Goal: Task Accomplishment & Management: Complete application form

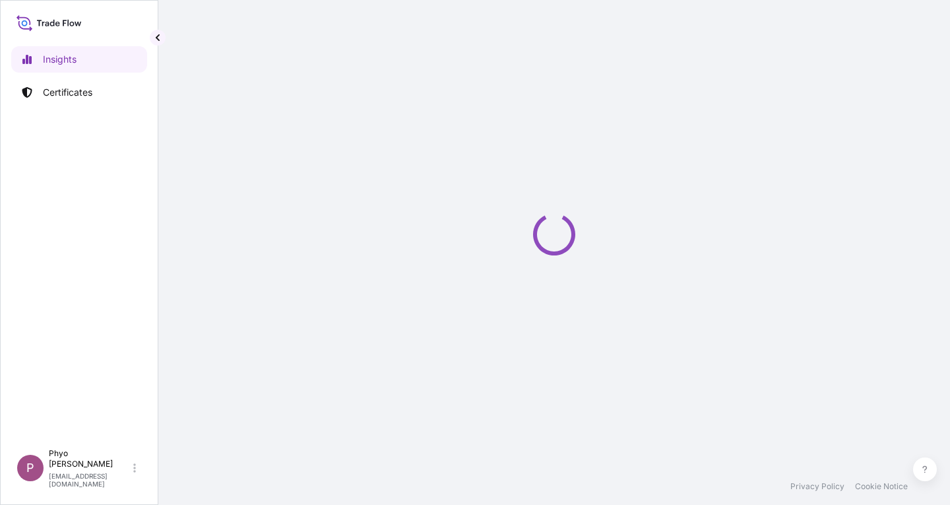
select select "2025"
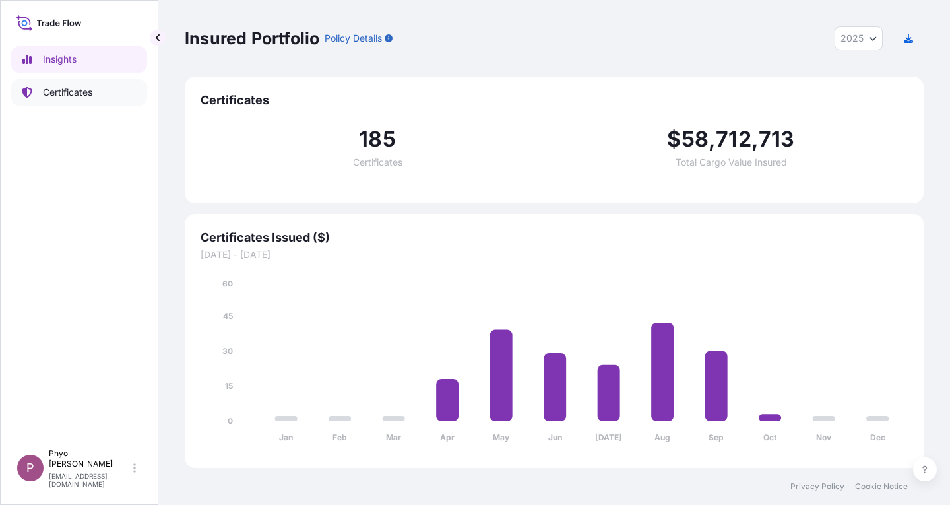
click at [74, 92] on p "Certificates" at bounding box center [67, 92] width 49 height 13
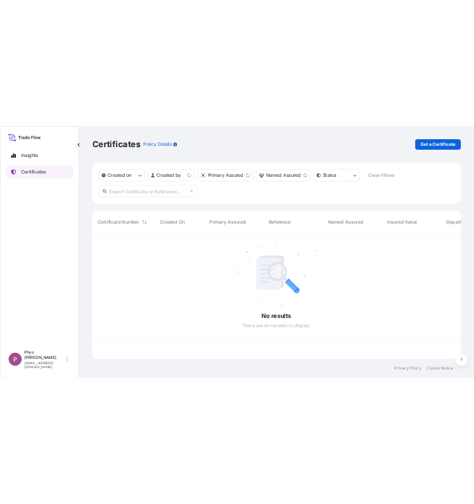
scroll to position [249, 729]
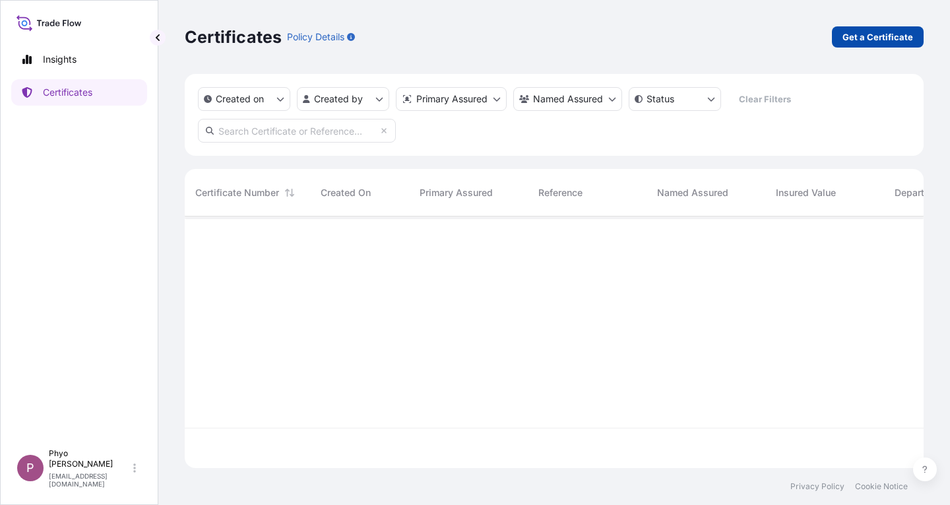
click at [869, 40] on p "Get a Certificate" at bounding box center [878, 36] width 71 height 13
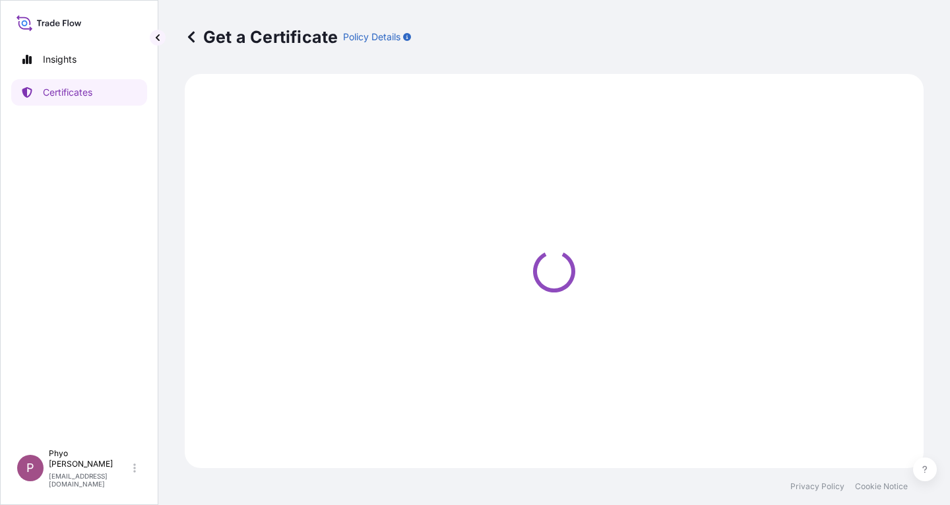
select select "Sea"
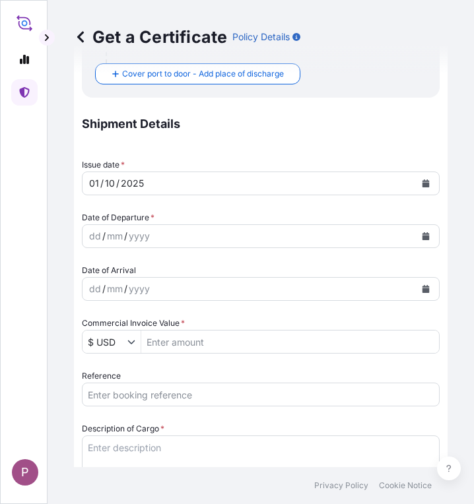
scroll to position [327, 0]
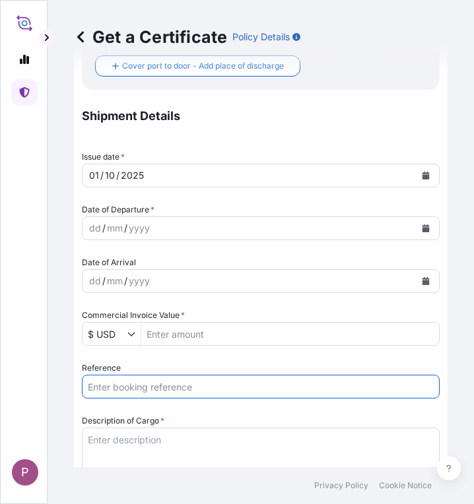
click at [157, 385] on input "Reference" at bounding box center [261, 387] width 358 height 24
paste input "TT 2025 187"
click at [157, 385] on input "TT 2025 187" at bounding box center [261, 387] width 358 height 24
click at [240, 386] on input "TT 2025 187," at bounding box center [261, 387] width 358 height 24
paste input "SITDSHRGP094853"
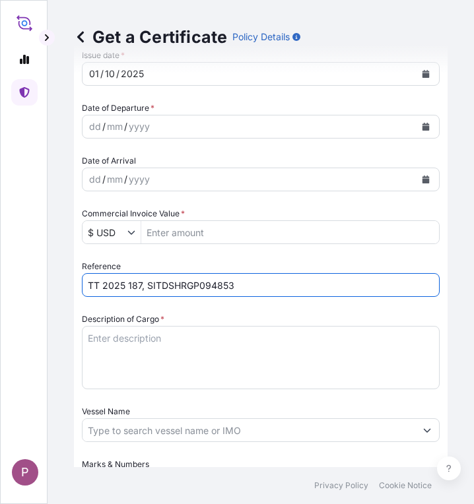
scroll to position [430, 0]
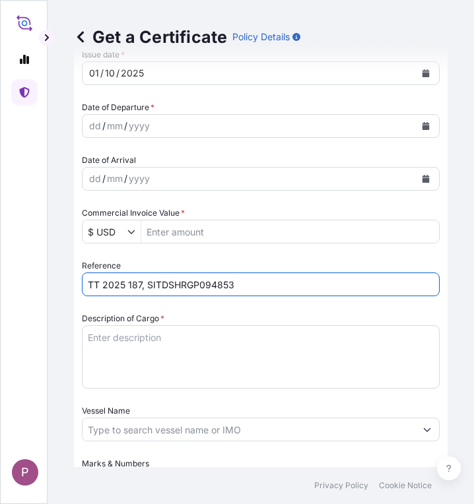
type input "TT 2025 187, SITDSHRGP094853"
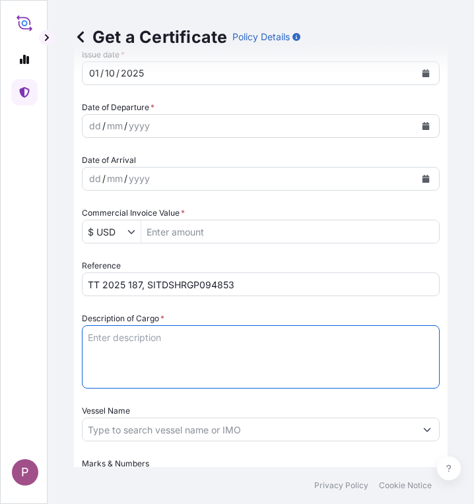
click at [99, 337] on textarea "Description of Cargo *" at bounding box center [261, 356] width 358 height 63
paste textarea "Fortune 10EC"
click at [184, 340] on textarea "Fortune 10EC" at bounding box center [261, 356] width 358 height 63
paste textarea "Quizalofop-P-ethyl 10%EC"
click at [214, 352] on textarea "Fortune 10EC Quizalofop-P-ethyl 10%EC" at bounding box center [261, 356] width 358 height 63
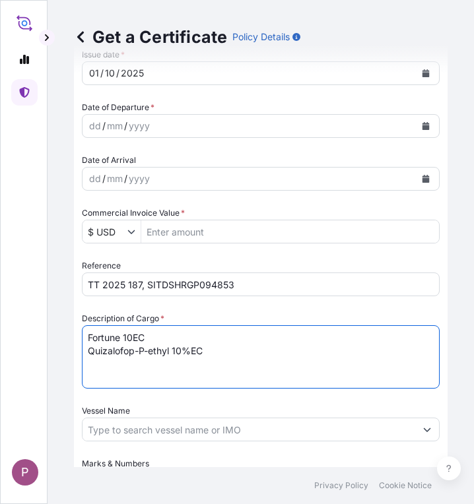
paste textarea "200 Ltr/Drums NW - 192.00 Kgs GW - 213.50 Kgs"
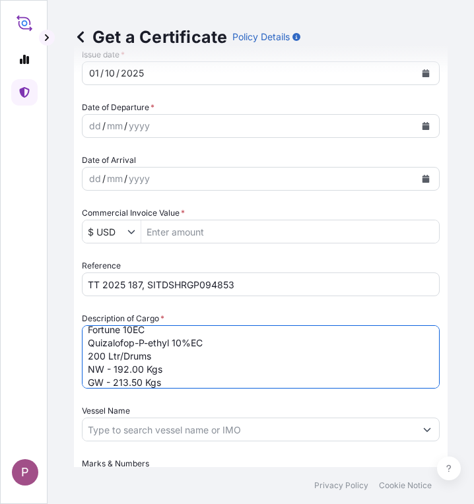
type textarea "Fortune 10EC Quizalofop-P-ethyl 10%EC 200 Ltr/Drums NW - 192.00 Kgs GW - 213.50…"
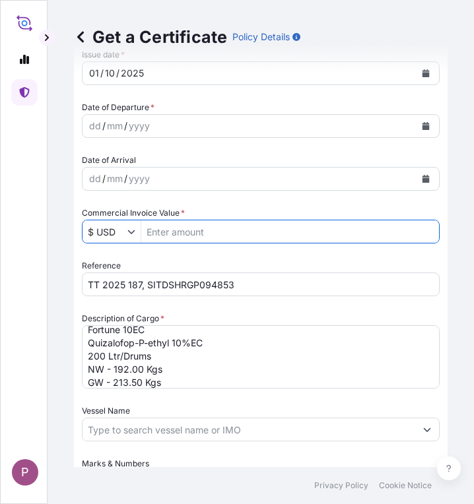
click at [188, 233] on input "Commercial Invoice Value *" at bounding box center [290, 232] width 298 height 24
paste input "63360"
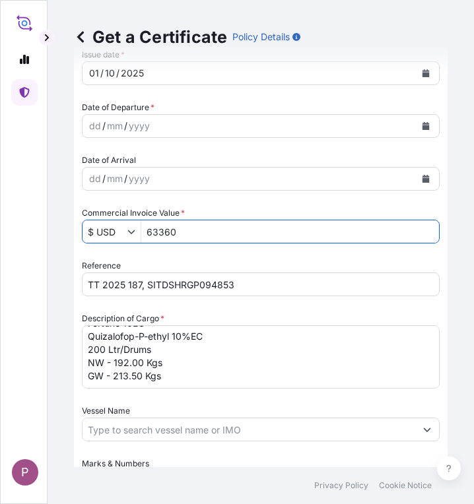
type input "63,360"
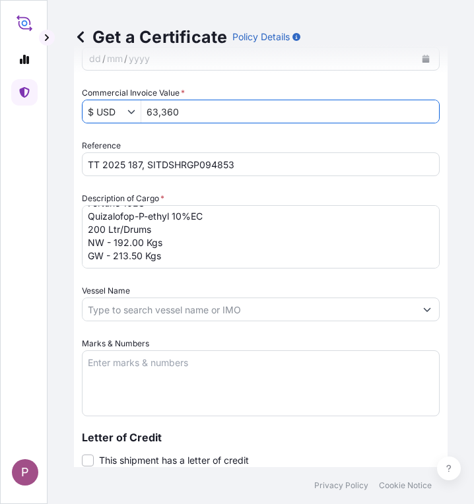
scroll to position [561, 0]
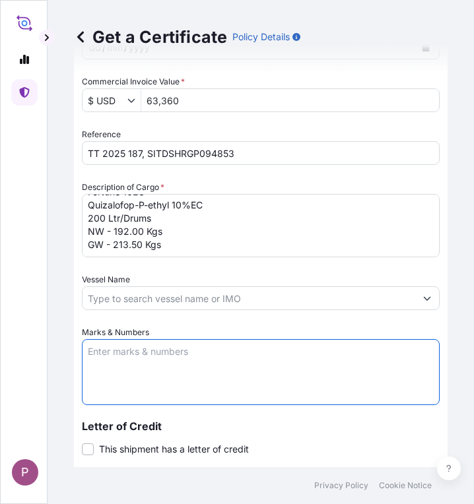
click at [172, 359] on textarea "Marks & Numbers" at bounding box center [261, 372] width 358 height 66
paste textarea "Myanma Awba Group Co., Ltd. [STREET_ADDRESS]."
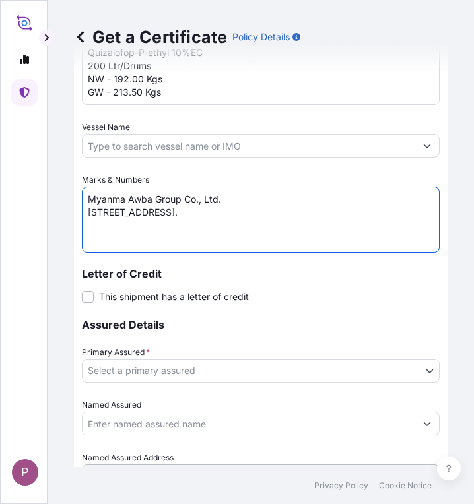
scroll to position [723, 0]
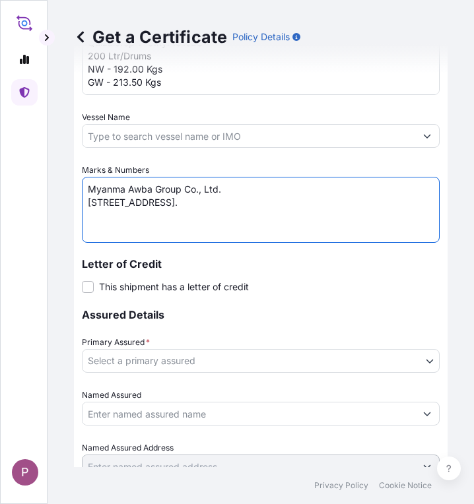
type textarea "Myanma Awba Group Co., Ltd. [STREET_ADDRESS]."
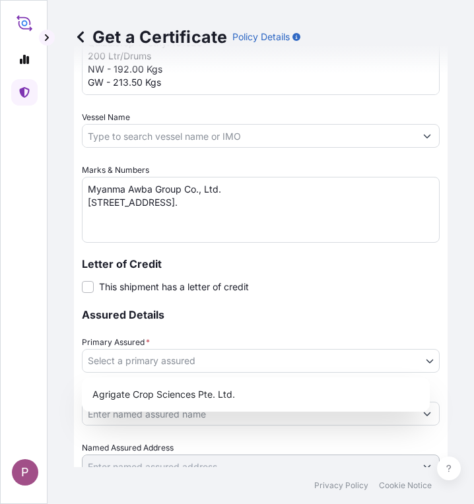
click at [413, 359] on body "P Get a Certificate Policy Details Route Details Cover door to port - Add loadi…" at bounding box center [237, 252] width 474 height 504
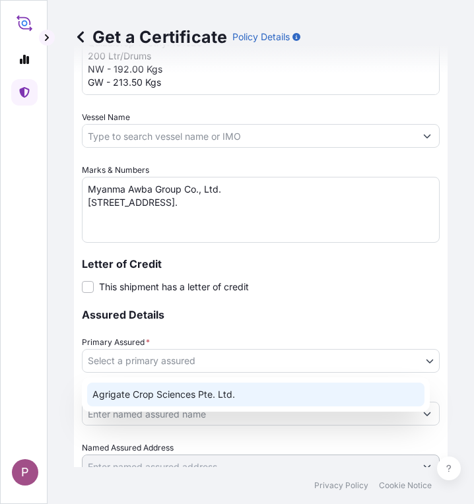
click at [334, 395] on div "Agrigate Crop Sciences Pte. Ltd." at bounding box center [255, 395] width 337 height 24
select select "31456"
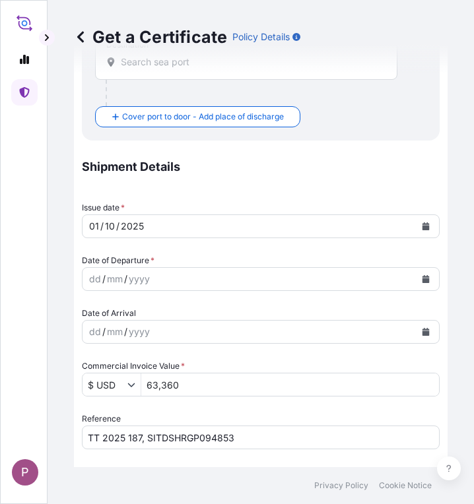
scroll to position [279, 0]
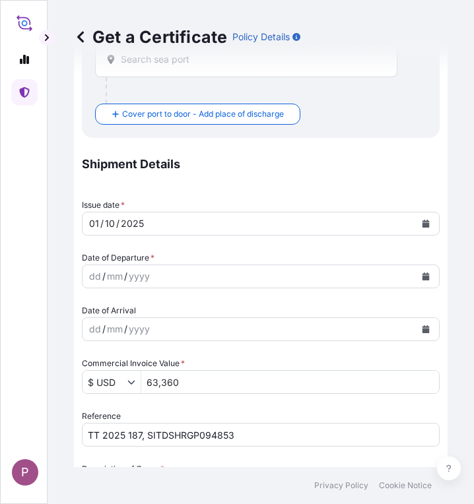
click at [422, 274] on icon "Calendar" at bounding box center [425, 277] width 7 height 8
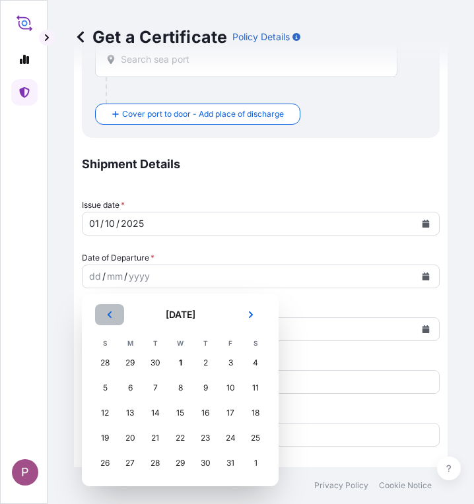
click at [103, 319] on button "Previous" at bounding box center [109, 314] width 29 height 21
click at [133, 469] on div "29" at bounding box center [130, 463] width 24 height 24
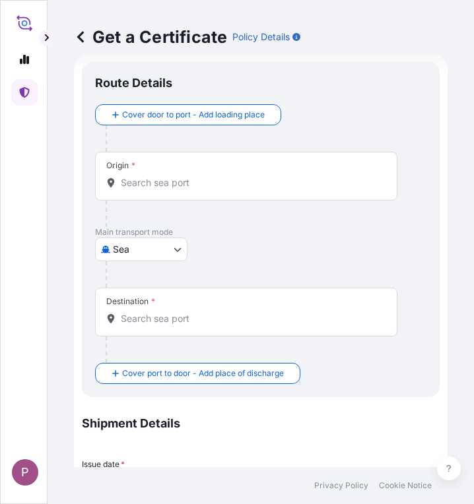
scroll to position [18, 0]
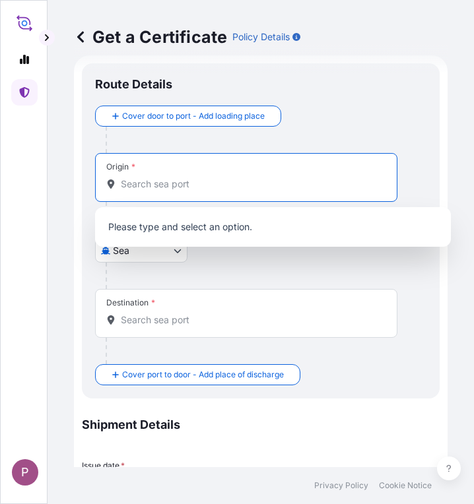
click at [170, 184] on input "Origin *" at bounding box center [251, 184] width 260 height 13
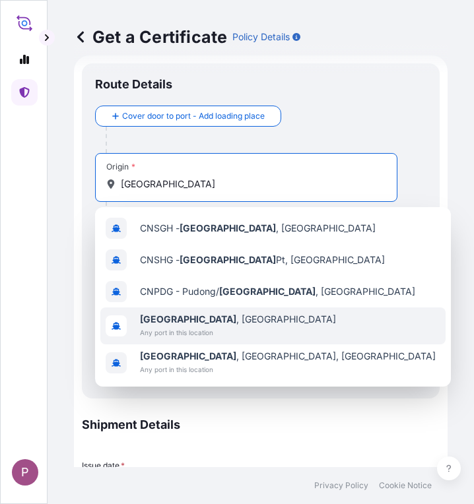
click at [209, 328] on span "Any port in this location" at bounding box center [238, 332] width 196 height 13
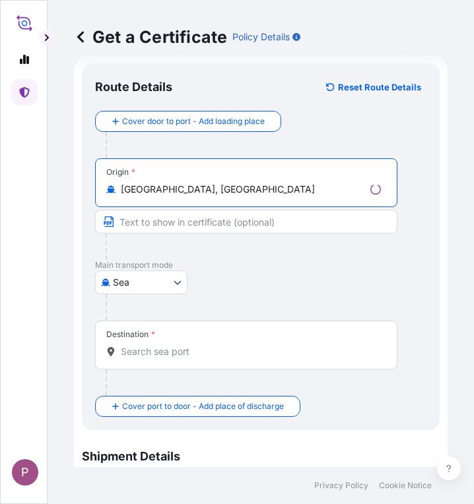
type input "[GEOGRAPHIC_DATA], [GEOGRAPHIC_DATA]"
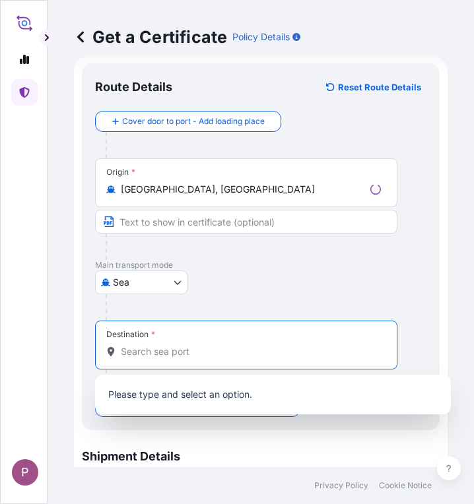
click at [147, 357] on input "Destination *" at bounding box center [251, 351] width 260 height 13
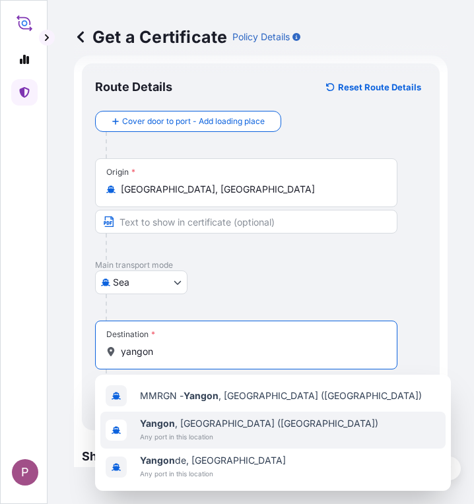
click at [185, 438] on span "Any port in this location" at bounding box center [259, 436] width 238 height 13
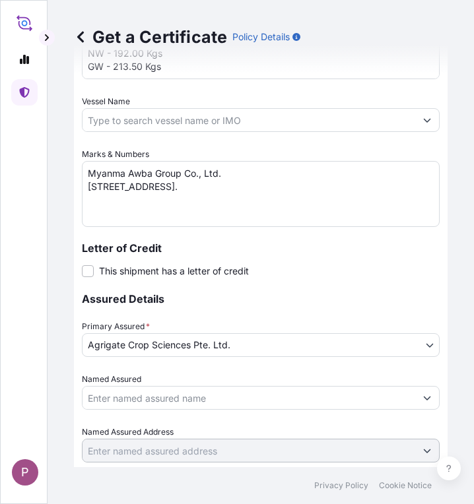
scroll to position [853, 0]
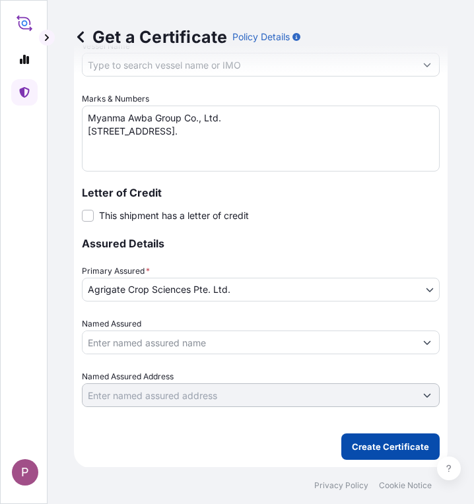
type input "[GEOGRAPHIC_DATA], [GEOGRAPHIC_DATA] ([GEOGRAPHIC_DATA])"
click at [358, 445] on p "Create Certificate" at bounding box center [390, 446] width 77 height 13
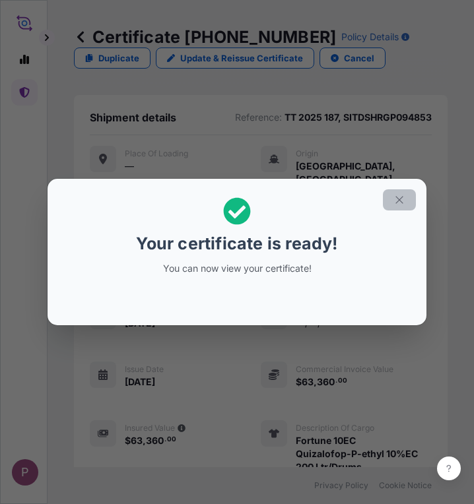
click at [401, 201] on icon "button" at bounding box center [399, 200] width 12 height 12
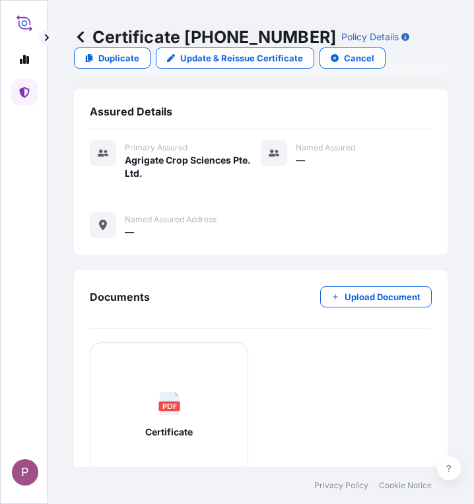
scroll to position [575, 0]
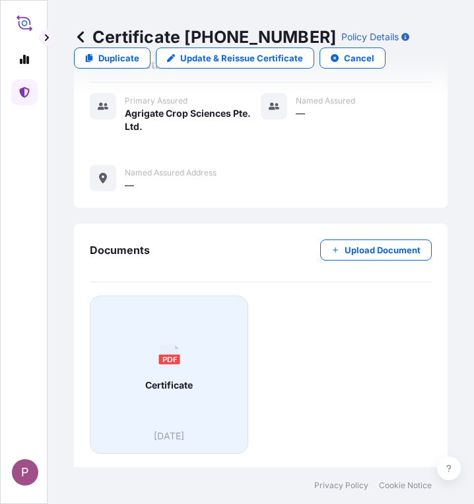
click at [205, 418] on div "PDF Certificate" at bounding box center [169, 368] width 136 height 123
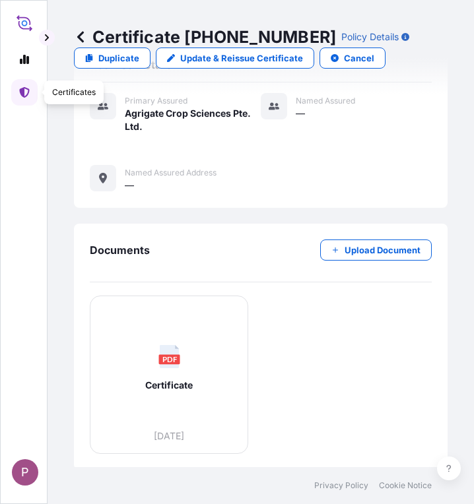
click at [24, 91] on icon at bounding box center [24, 92] width 10 height 11
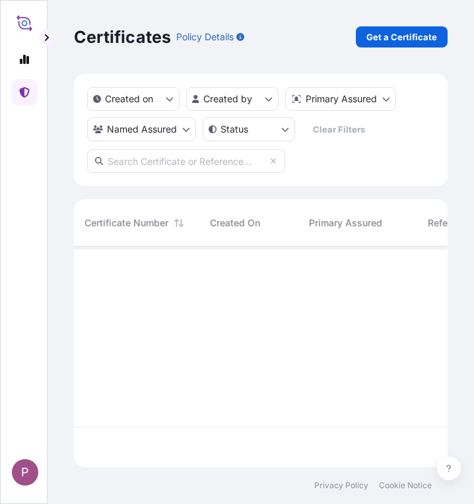
scroll to position [218, 364]
click at [385, 39] on p "Get a Certificate" at bounding box center [401, 36] width 71 height 13
select select "Sea"
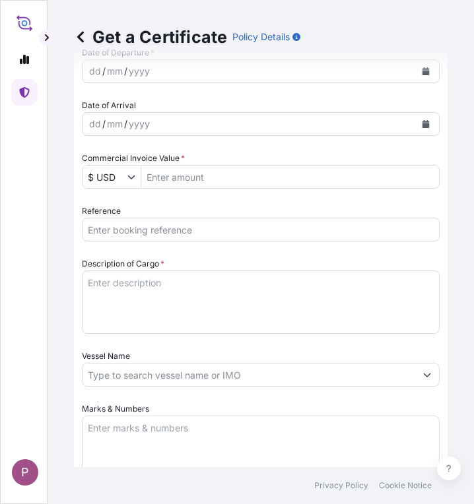
scroll to position [488, 0]
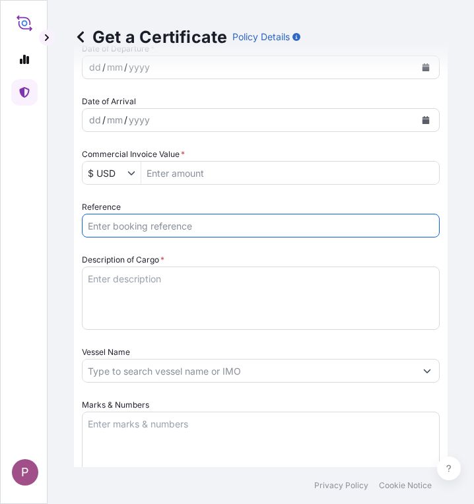
click at [125, 222] on input "Reference" at bounding box center [261, 226] width 358 height 24
paste input "TT 2025 188"
click at [222, 228] on input "TT 2025 188," at bounding box center [261, 226] width 358 height 24
paste input "SITDSHRGP094866A"
type input "TT 2025 188,SITDSHRGP094866A"
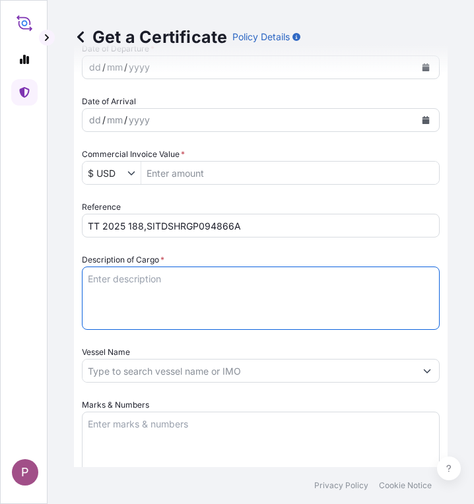
click at [123, 281] on textarea "Description of Cargo *" at bounding box center [261, 298] width 358 height 63
paste textarea "Cartap 97%TG Cartap 97%TG 25 Kg/Drums Quinclorac 85%TG Quinclorac 85%TG 25 Kg/B…"
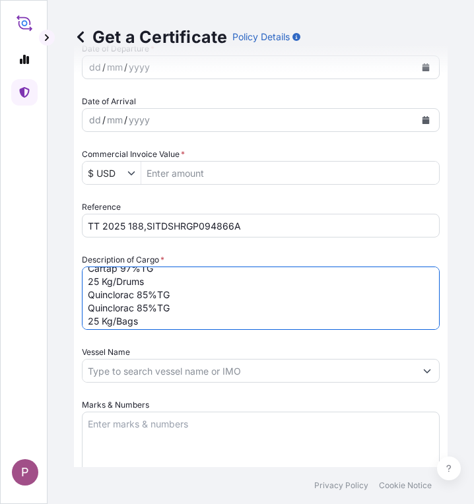
scroll to position [28, 0]
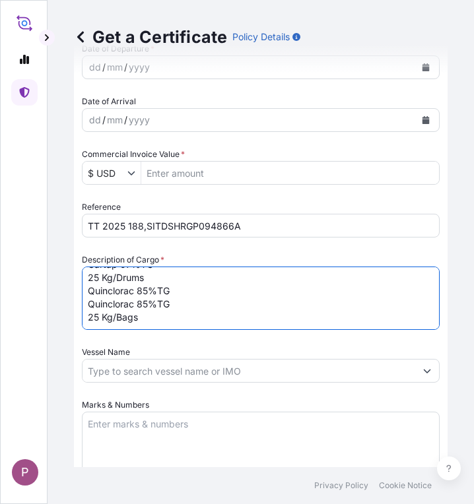
type textarea "Cartap 97%TG Cartap 97%TG 25 Kg/Drums Quinclorac 85%TG Quinclorac 85%TG 25 Kg/B…"
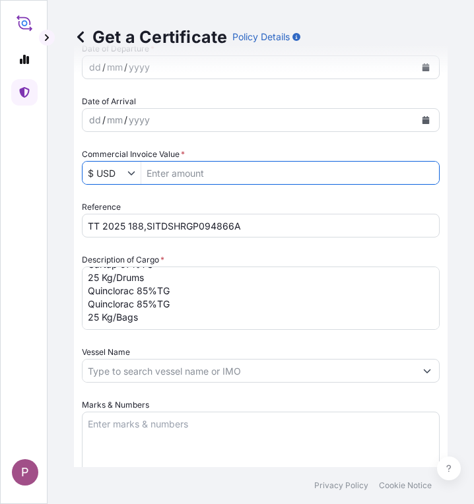
click at [226, 178] on input "Commercial Invoice Value *" at bounding box center [290, 173] width 298 height 24
paste input "175862.5"
type input "175,862.5"
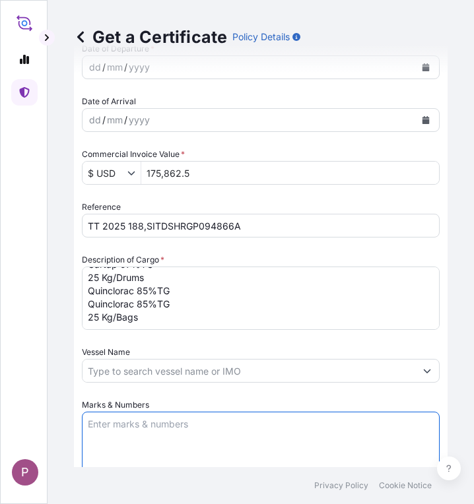
click at [111, 426] on textarea "Marks & Numbers" at bounding box center [261, 445] width 358 height 66
paste textarea "Myanma Awba Group Co., Ltd. [STREET_ADDRESS]."
type textarea "Myanma Awba Group Co., Ltd. [STREET_ADDRESS]."
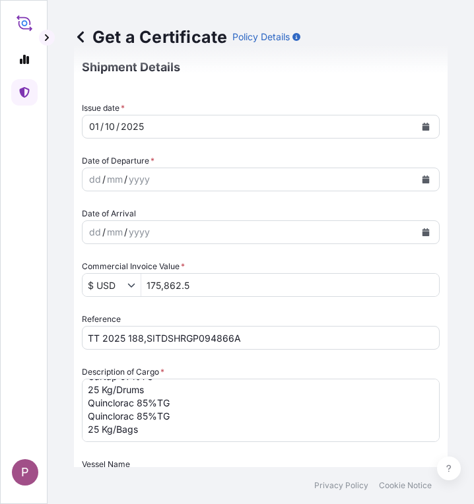
scroll to position [310, 0]
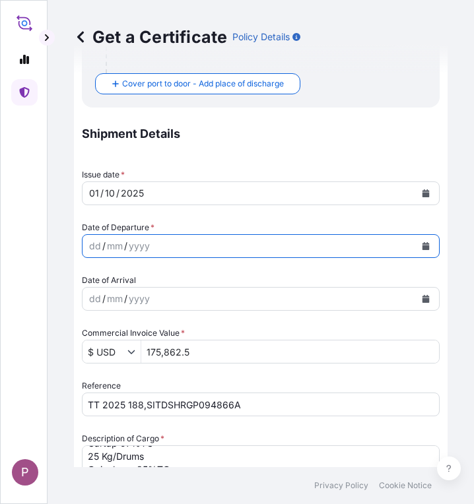
click at [422, 244] on icon "Calendar" at bounding box center [425, 246] width 7 height 8
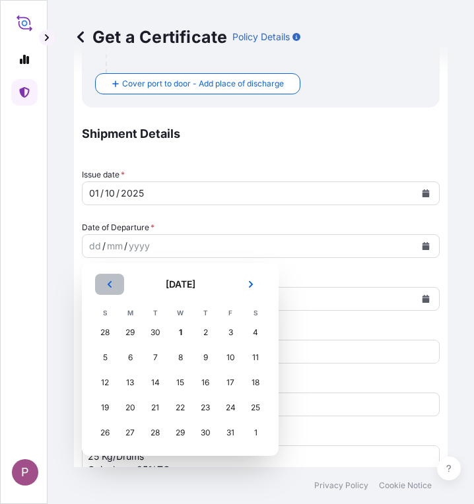
click at [106, 277] on button "Previous" at bounding box center [109, 284] width 29 height 21
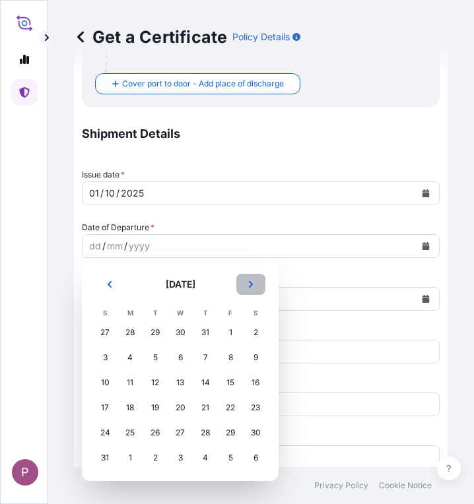
click at [255, 288] on button "Next" at bounding box center [250, 284] width 29 height 21
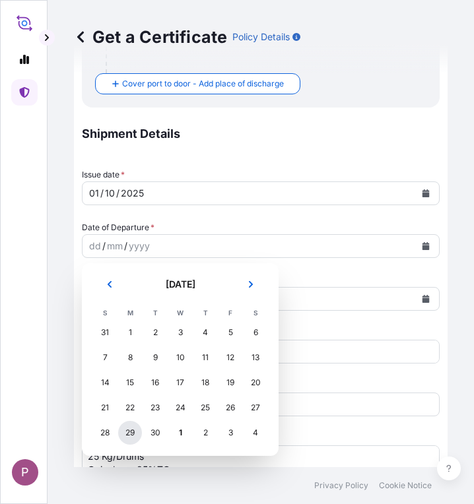
click at [127, 432] on div "29" at bounding box center [130, 433] width 24 height 24
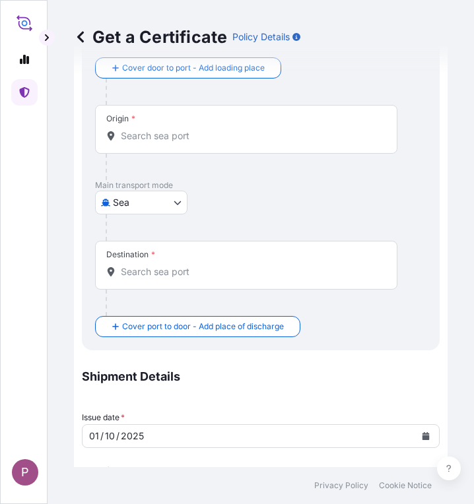
scroll to position [61, 0]
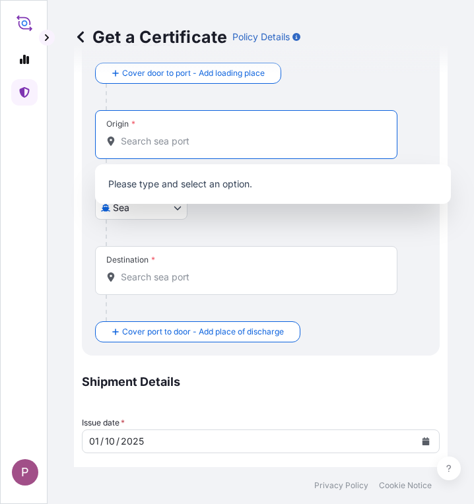
click at [154, 142] on input "Origin *" at bounding box center [251, 141] width 260 height 13
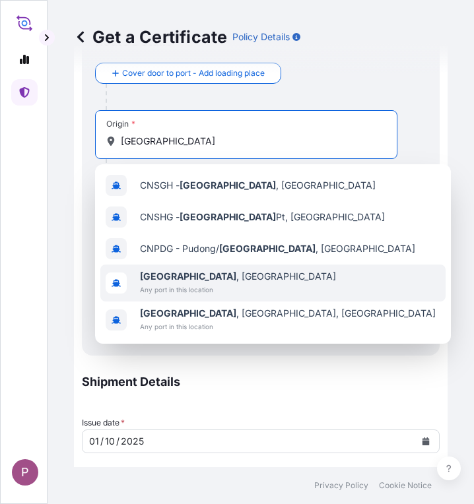
click at [180, 279] on b "[GEOGRAPHIC_DATA]" at bounding box center [188, 276] width 96 height 11
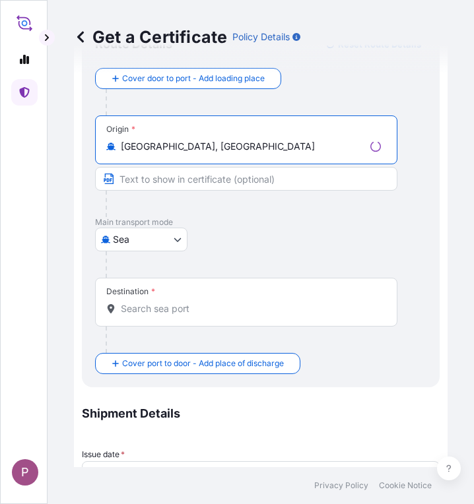
type input "[GEOGRAPHIC_DATA], [GEOGRAPHIC_DATA]"
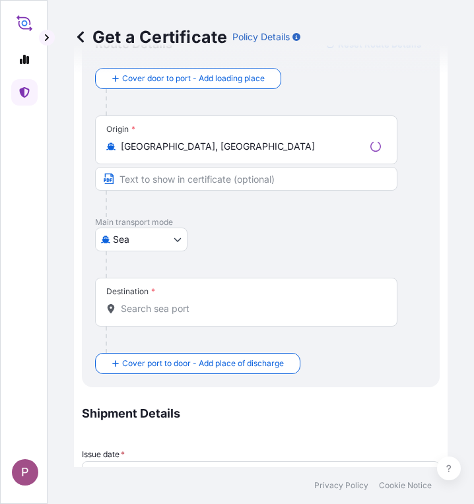
click at [172, 317] on div "Destination *" at bounding box center [246, 302] width 302 height 49
click at [172, 315] on input "Destination *" at bounding box center [251, 308] width 260 height 13
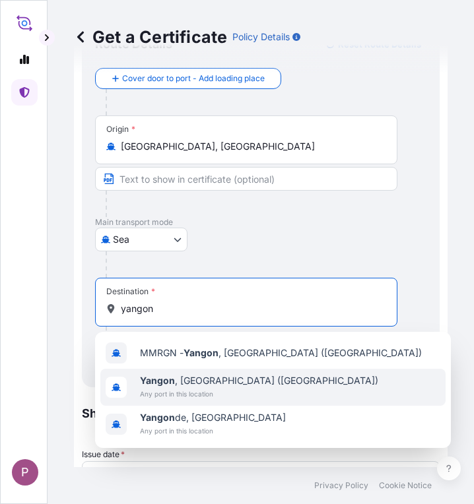
click at [228, 396] on span "Any port in this location" at bounding box center [259, 393] width 238 height 13
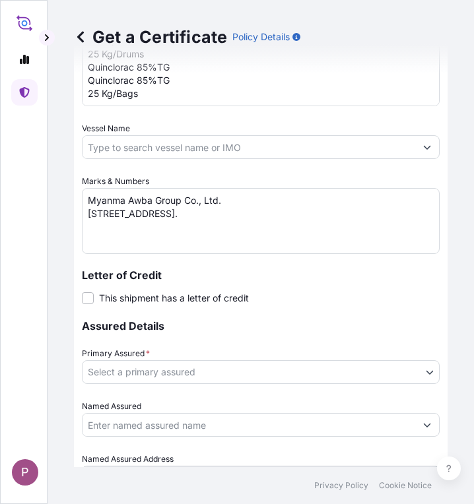
scroll to position [853, 0]
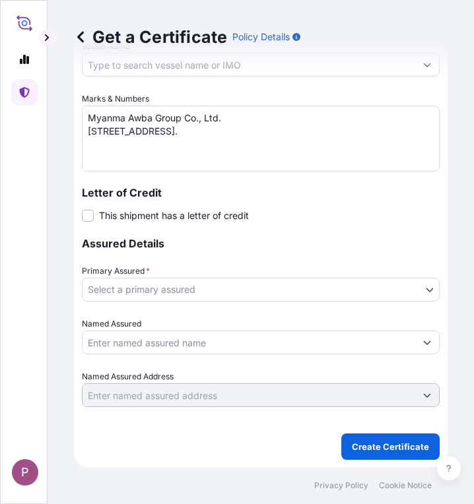
type input "[GEOGRAPHIC_DATA], [GEOGRAPHIC_DATA] ([GEOGRAPHIC_DATA])"
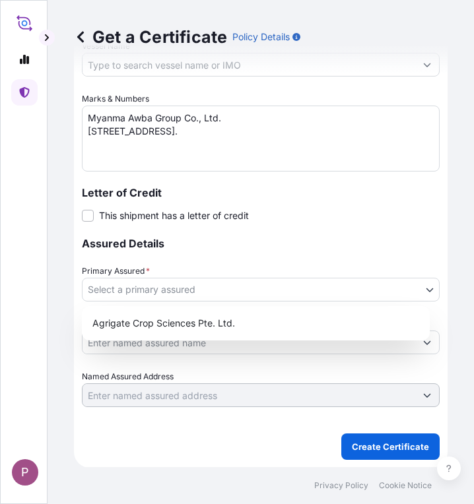
click at [354, 292] on body "P Get a Certificate Policy Details Route Details Reset Route Details Cover door…" at bounding box center [237, 252] width 474 height 504
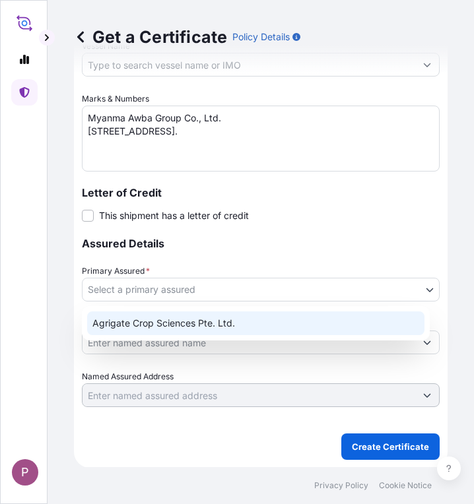
click at [282, 327] on div "Agrigate Crop Sciences Pte. Ltd." at bounding box center [255, 324] width 337 height 24
select select "31456"
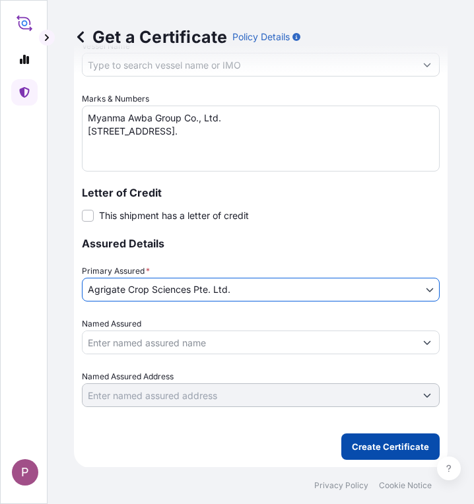
click at [368, 452] on p "Create Certificate" at bounding box center [390, 446] width 77 height 13
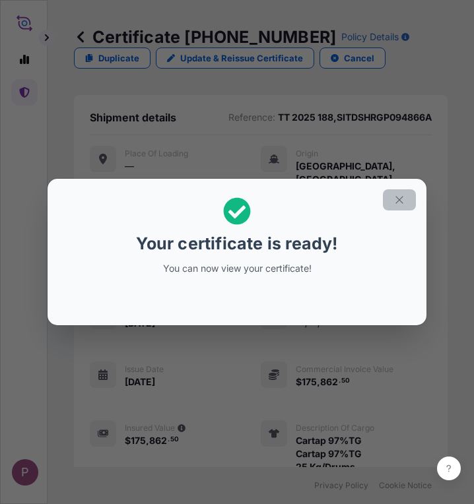
click at [401, 196] on icon "button" at bounding box center [399, 200] width 12 height 12
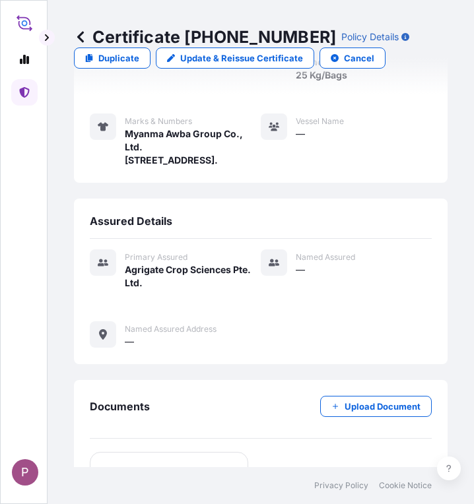
scroll to position [588, 0]
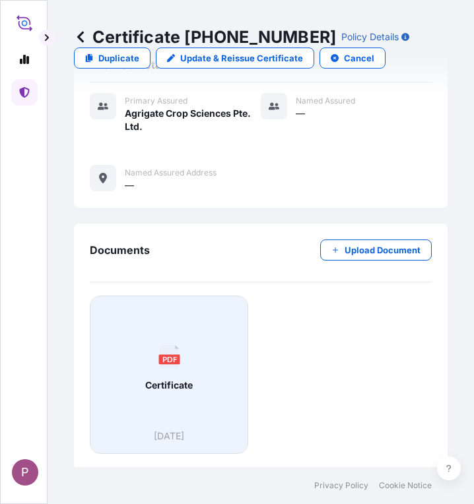
click at [180, 395] on div "PDF Certificate" at bounding box center [169, 368] width 136 height 123
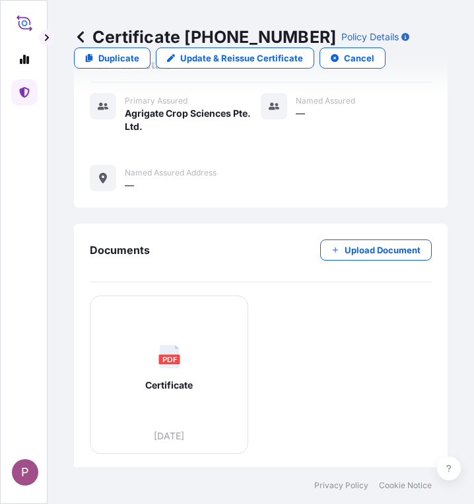
click at [15, 92] on link at bounding box center [24, 92] width 26 height 26
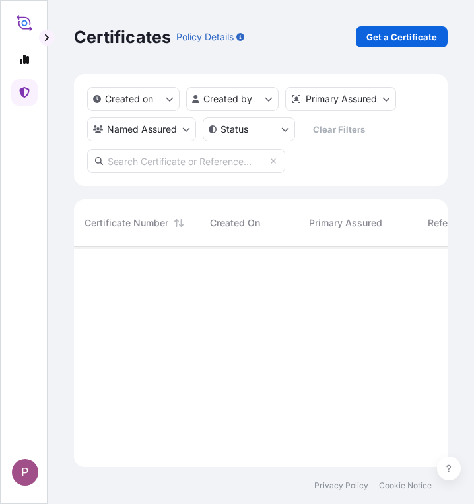
scroll to position [218, 364]
click at [410, 38] on p "Get a Certificate" at bounding box center [401, 36] width 71 height 13
select select "Sea"
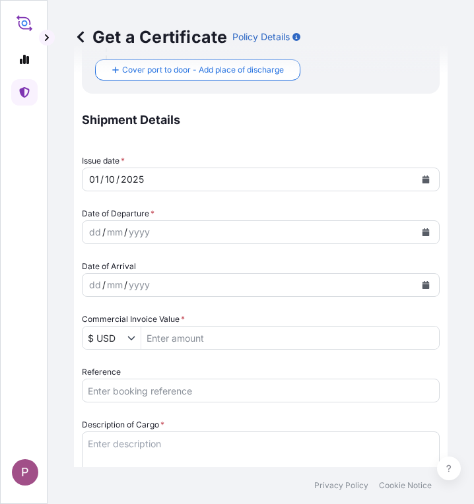
scroll to position [345, 0]
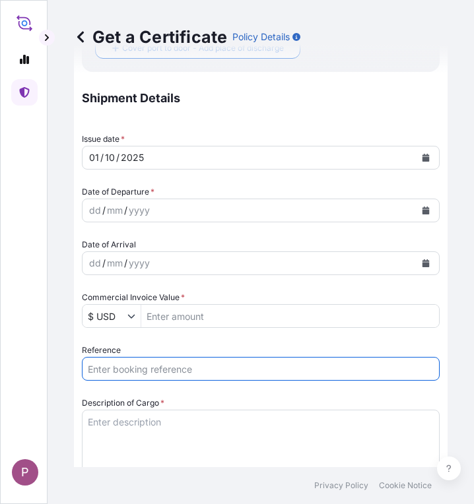
click at [244, 367] on input "Reference" at bounding box center [261, 369] width 358 height 24
paste input "TTW 2025 022"
click at [210, 370] on input "TTW 2025 022," at bounding box center [261, 369] width 358 height 24
paste input "MAEU264745772"
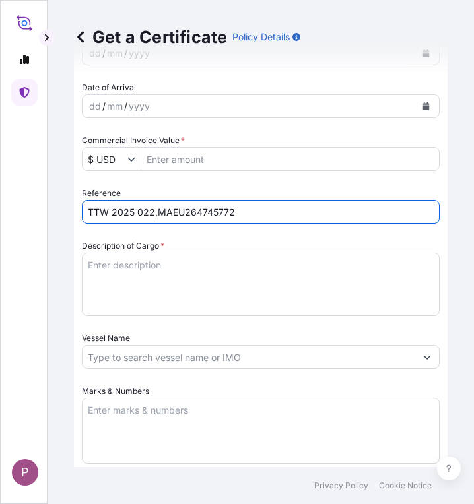
scroll to position [523, 0]
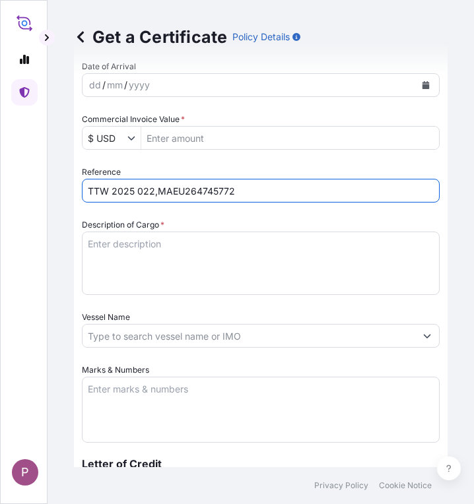
type input "TTW 2025 022,MAEU264745772"
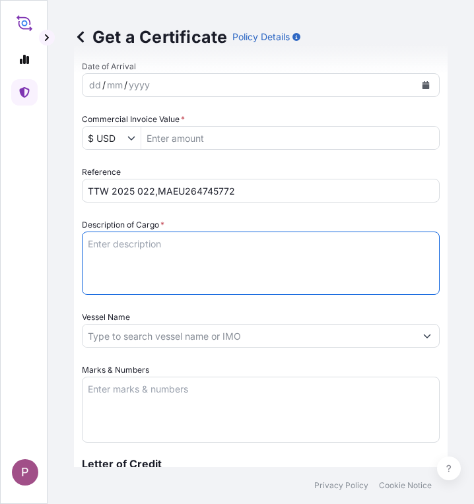
click at [130, 242] on textarea "Description of Cargo *" at bounding box center [261, 263] width 358 height 63
paste textarea "All Right 70WP Fenoxaprop-P-ethyl 13 % + Pyrazosulfuron-ethyl 7% + Quinclorac 5…"
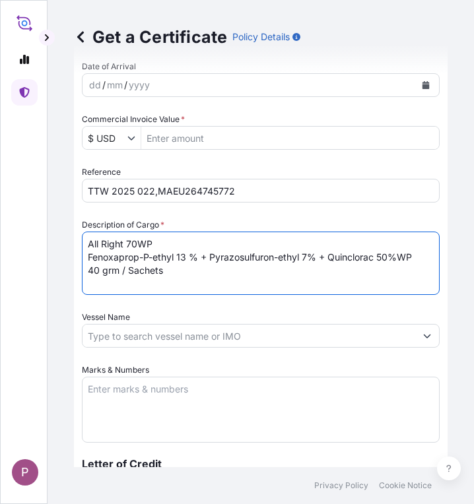
type textarea "All Right 70WP Fenoxaprop-P-ethyl 13 % + Pyrazosulfuron-ethyl 7% + Quinclorac 5…"
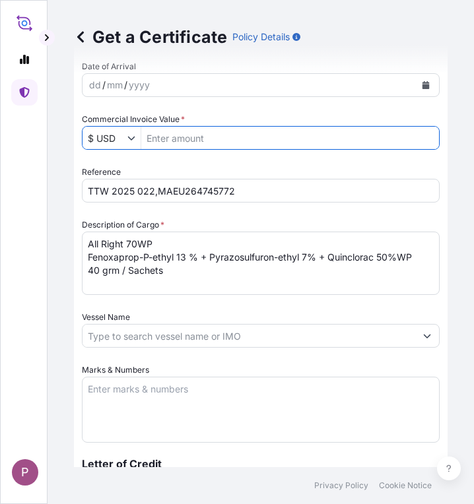
click at [203, 142] on input "Commercial Invoice Value *" at bounding box center [290, 138] width 298 height 24
paste input "40975"
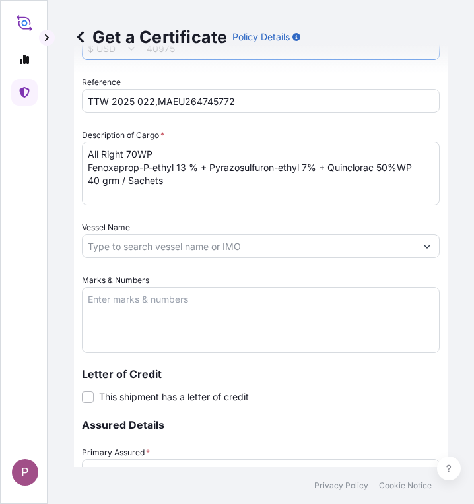
scroll to position [619, 0]
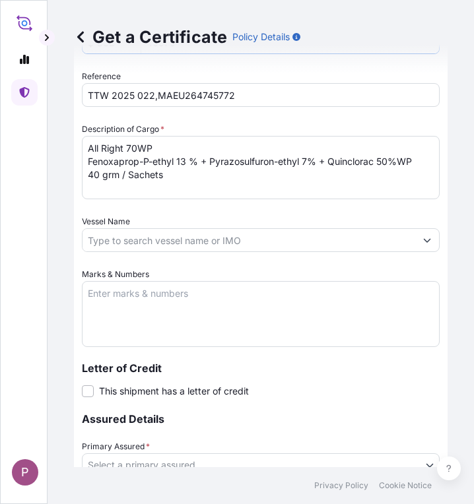
type input "40,975"
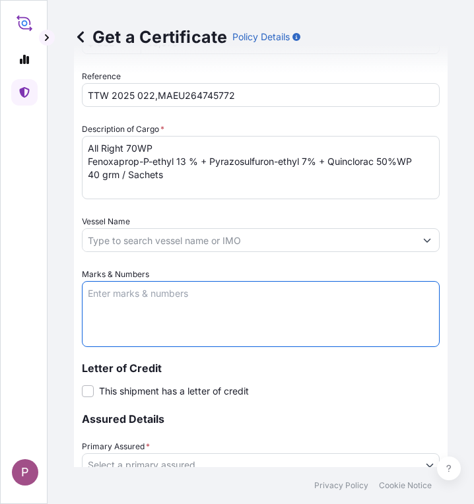
click at [181, 294] on textarea "Marks & Numbers" at bounding box center [261, 314] width 358 height 66
paste textarea "Wi Sar Ra International Co., Ltd. [STREET_ADDRESS]."
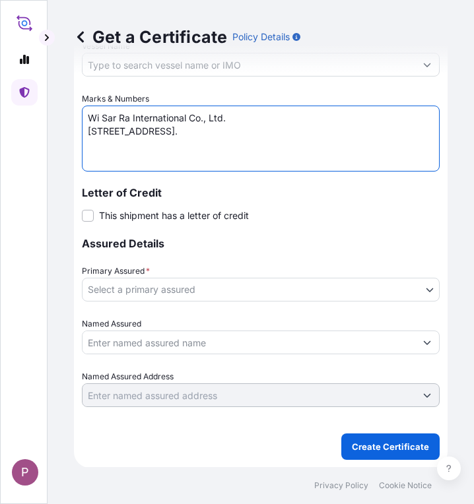
scroll to position [795, 0]
type textarea "Wi Sar Ra International Co., Ltd. [STREET_ADDRESS]."
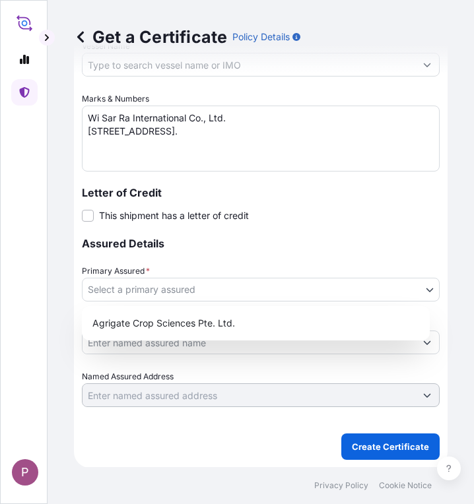
click at [342, 288] on body "P Get a Certificate Policy Details Route Details Cover door to port - Add loadi…" at bounding box center [237, 252] width 474 height 504
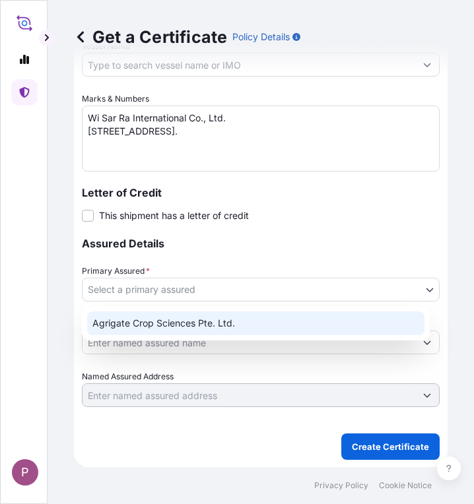
click at [282, 328] on div "Agrigate Crop Sciences Pte. Ltd." at bounding box center [255, 324] width 337 height 24
select select "31456"
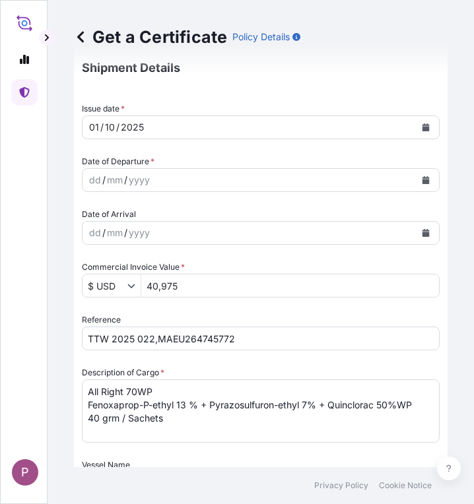
scroll to position [318, 0]
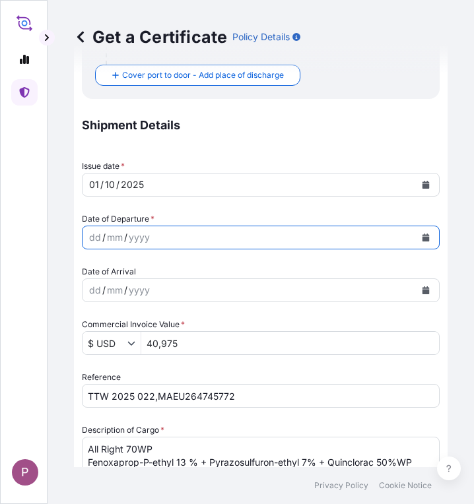
click at [422, 234] on icon "Calendar" at bounding box center [426, 238] width 8 height 8
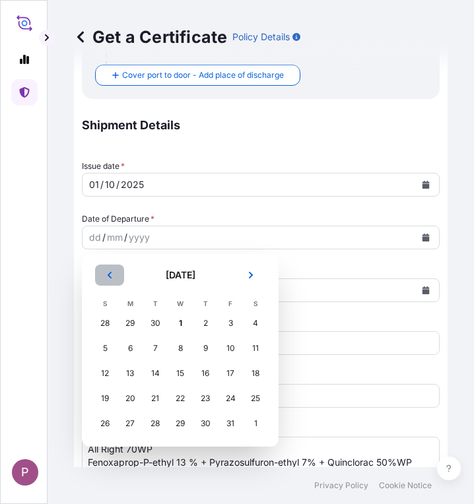
click at [112, 279] on icon "Previous" at bounding box center [110, 275] width 8 height 8
click at [152, 424] on div "30" at bounding box center [155, 424] width 24 height 24
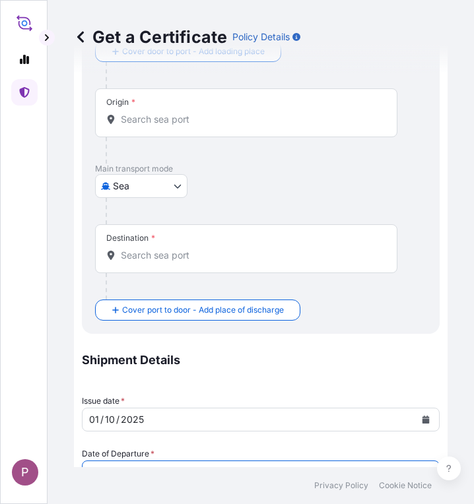
scroll to position [82, 0]
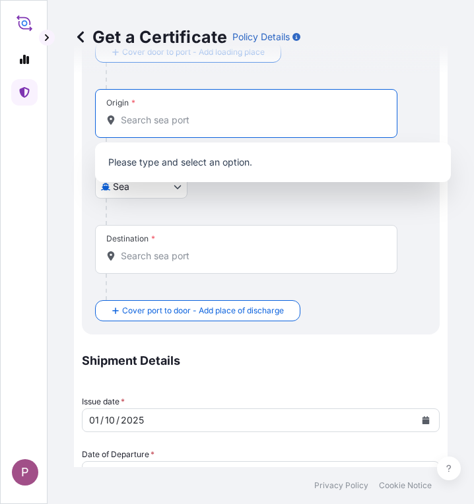
click at [187, 123] on input "Origin *" at bounding box center [251, 120] width 260 height 13
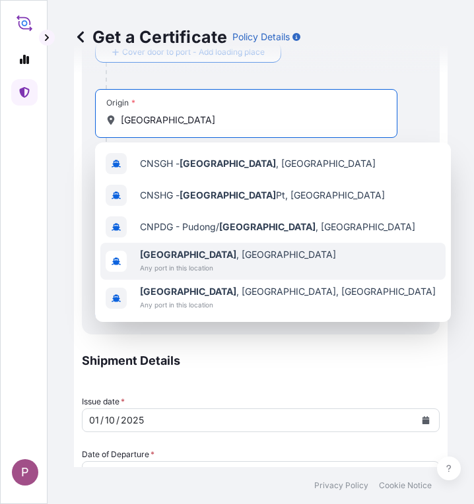
click at [195, 271] on span "Any port in this location" at bounding box center [238, 267] width 196 height 13
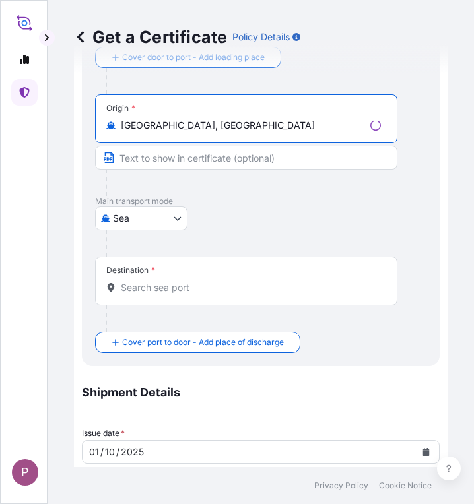
type input "[GEOGRAPHIC_DATA], [GEOGRAPHIC_DATA]"
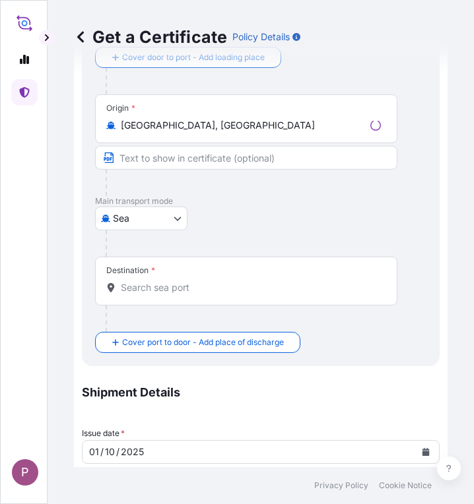
click at [184, 297] on div "Destination *" at bounding box center [246, 281] width 302 height 49
click at [184, 294] on input "Destination *" at bounding box center [251, 287] width 260 height 13
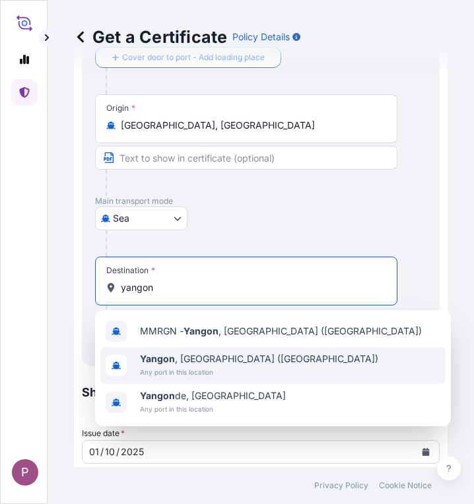
click at [225, 365] on span "[GEOGRAPHIC_DATA] , [GEOGRAPHIC_DATA] ([GEOGRAPHIC_DATA])" at bounding box center [259, 358] width 238 height 13
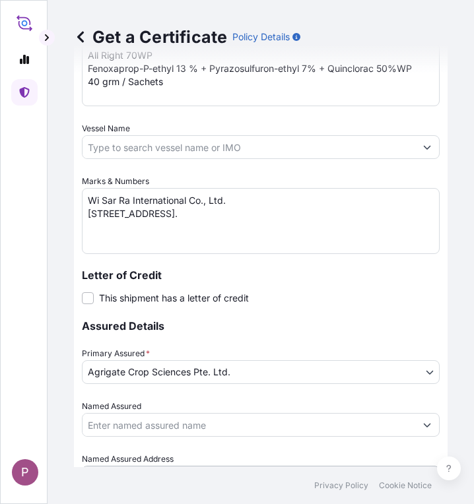
scroll to position [853, 0]
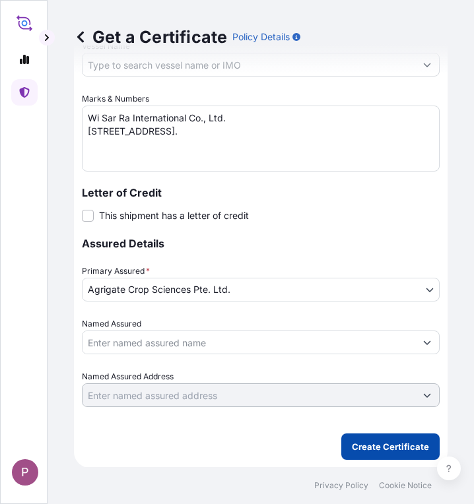
type input "[GEOGRAPHIC_DATA], [GEOGRAPHIC_DATA] ([GEOGRAPHIC_DATA])"
click at [385, 449] on p "Create Certificate" at bounding box center [390, 446] width 77 height 13
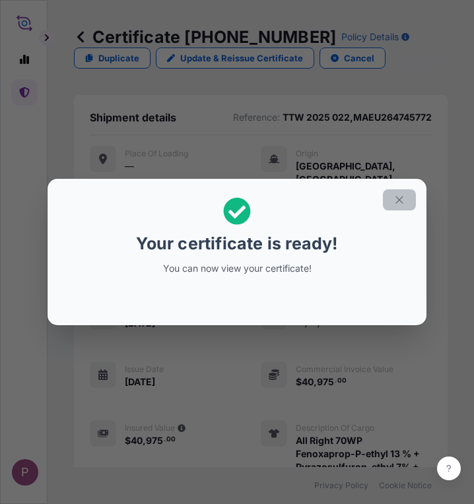
click at [401, 201] on icon "button" at bounding box center [398, 199] width 7 height 7
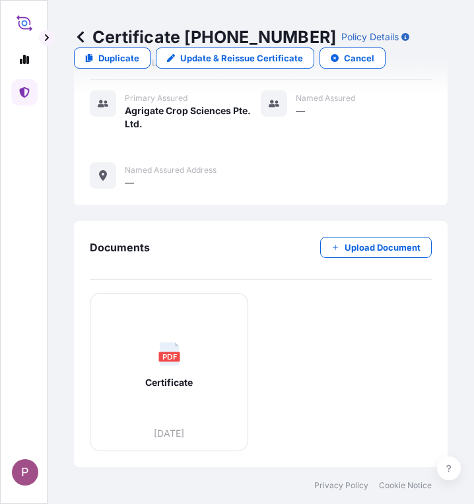
scroll to position [601, 0]
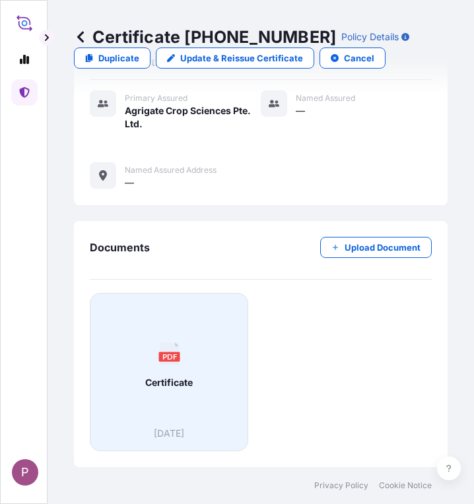
click at [195, 409] on div "PDF Certificate" at bounding box center [169, 365] width 136 height 123
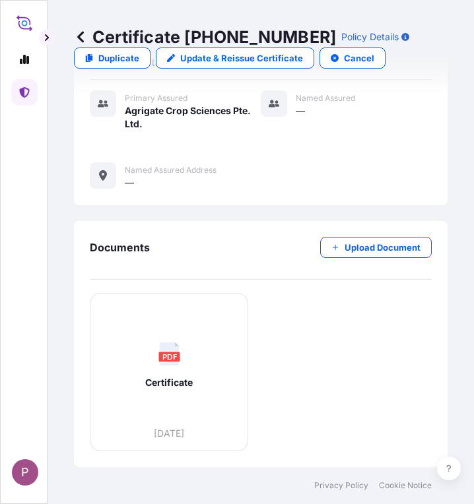
click at [20, 92] on icon at bounding box center [24, 92] width 11 height 11
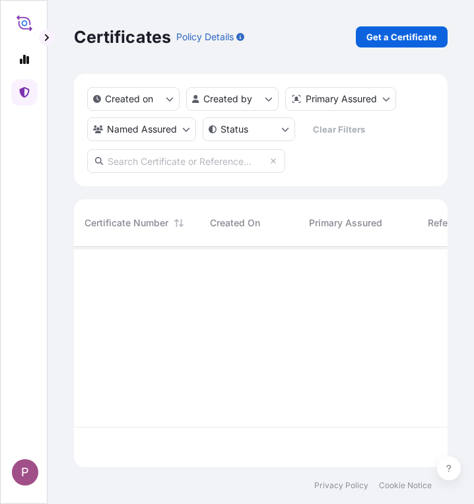
scroll to position [218, 364]
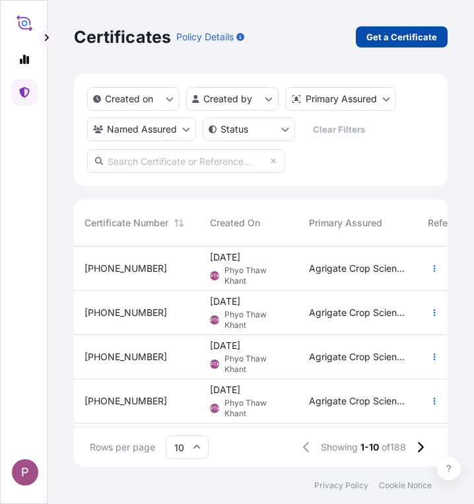
click at [412, 38] on p "Get a Certificate" at bounding box center [401, 36] width 71 height 13
select select "Sea"
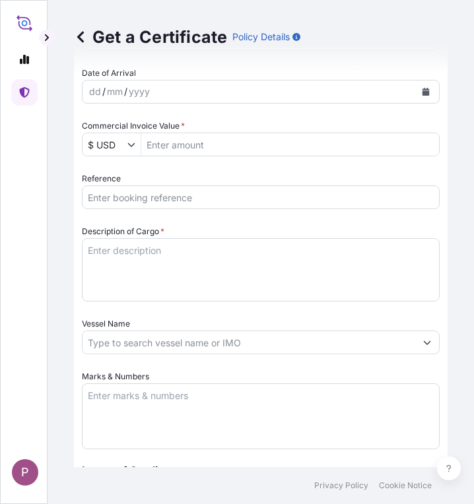
scroll to position [519, 0]
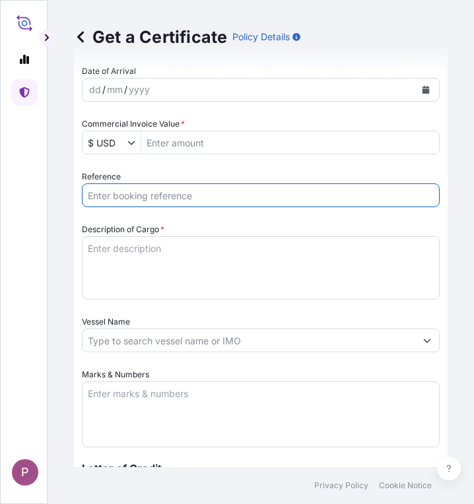
click at [142, 197] on input "Reference" at bounding box center [261, 195] width 358 height 24
paste input "TT 2025 189"
click at [187, 200] on input "TT 2025 189," at bounding box center [261, 195] width 358 height 24
paste input "SITDSHRGP094874"
type input "TT 2025 189,SITDSHRGP094874"
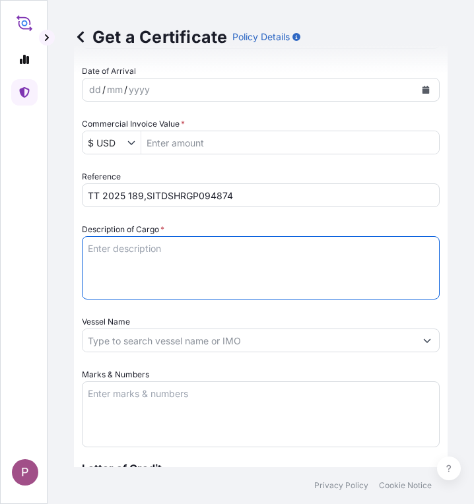
click at [189, 262] on textarea "Description of Cargo *" at bounding box center [261, 267] width 358 height 63
paste textarea "For One 250SL Fomesafen 25%SL 200 Ltr/Drums NW - 224.00 Kgs GW - 234.50 Kgs"
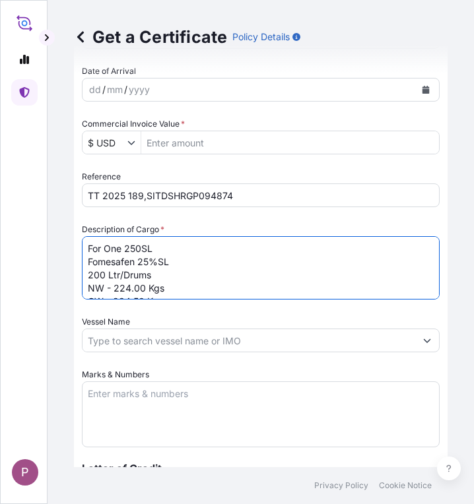
scroll to position [8, 0]
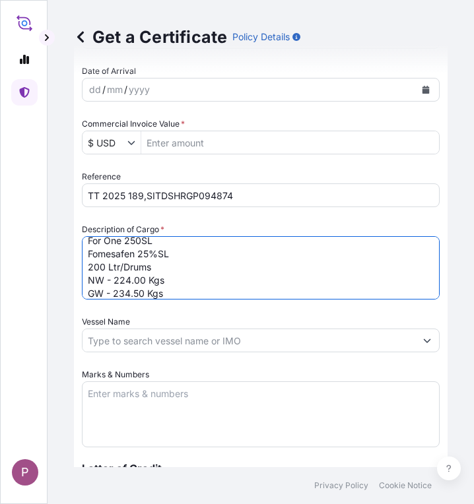
type textarea "For One 250SL Fomesafen 25%SL 200 Ltr/Drums NW - 224.00 Kgs GW - 234.50 Kgs"
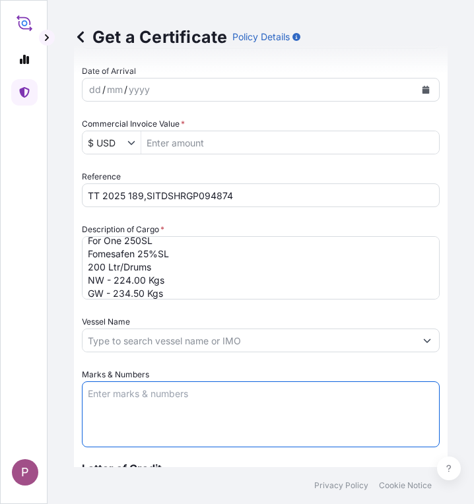
click at [168, 393] on textarea "Marks & Numbers" at bounding box center [261, 414] width 358 height 66
paste textarea "Myanma Awba Group Co., Ltd. [STREET_ADDRESS]."
type textarea "Myanma Awba Group Co., Ltd. [STREET_ADDRESS]."
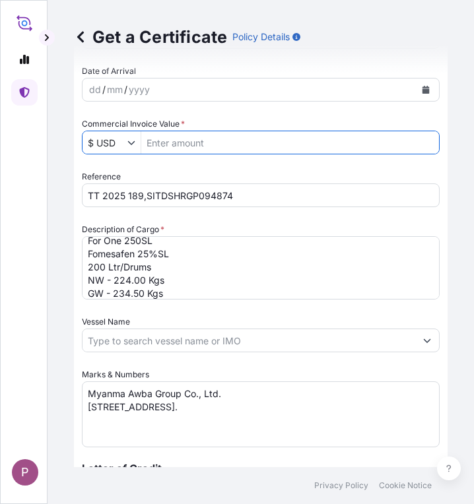
click at [192, 139] on input "Commercial Invoice Value *" at bounding box center [290, 143] width 298 height 24
paste input "273504"
type input "273,504"
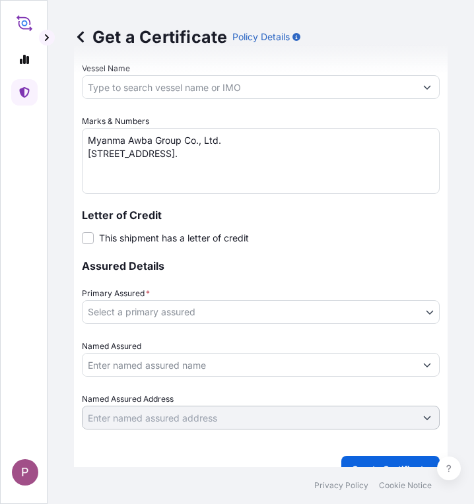
scroll to position [773, 0]
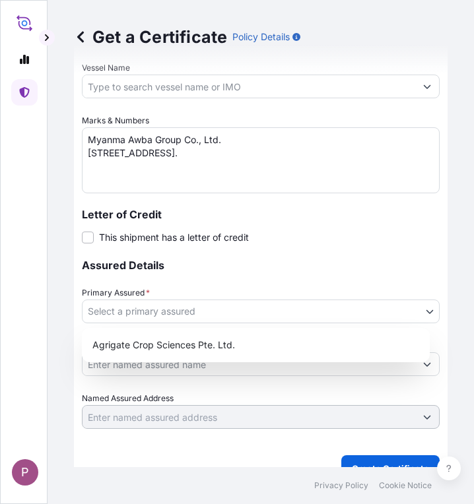
click at [264, 309] on body "P Get a Certificate Policy Details Route Details Cover door to port - Add loadi…" at bounding box center [237, 252] width 474 height 504
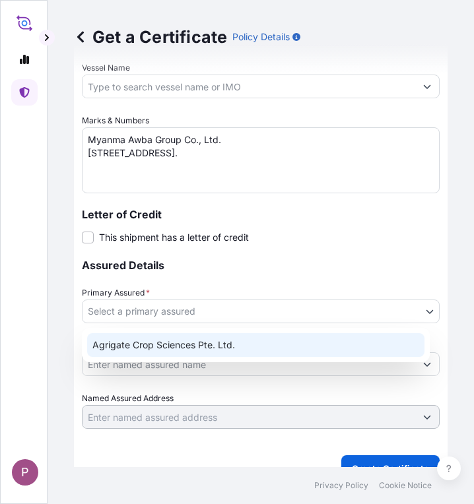
click at [253, 343] on div "Agrigate Crop Sciences Pte. Ltd." at bounding box center [255, 345] width 337 height 24
select select "31456"
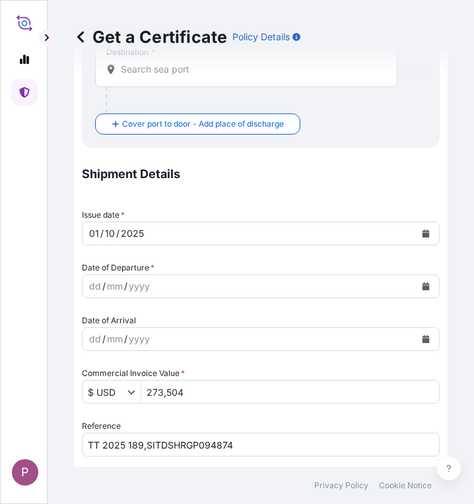
scroll to position [295, 0]
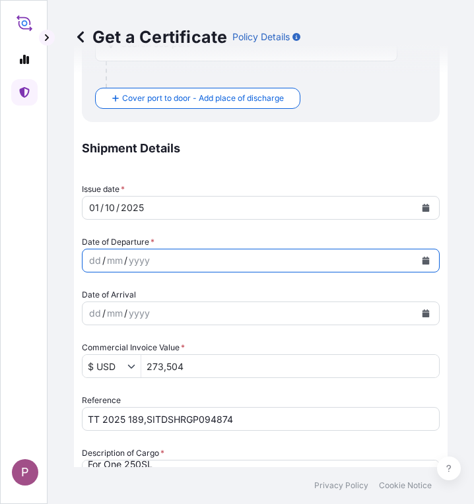
click at [422, 262] on icon "Calendar" at bounding box center [425, 261] width 7 height 8
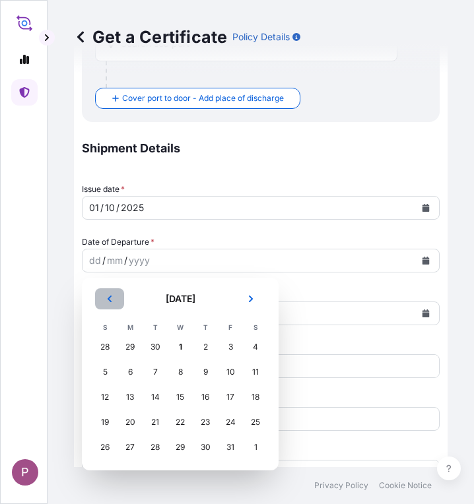
click at [113, 300] on icon "Previous" at bounding box center [110, 299] width 8 height 8
click at [135, 445] on div "29" at bounding box center [130, 448] width 24 height 24
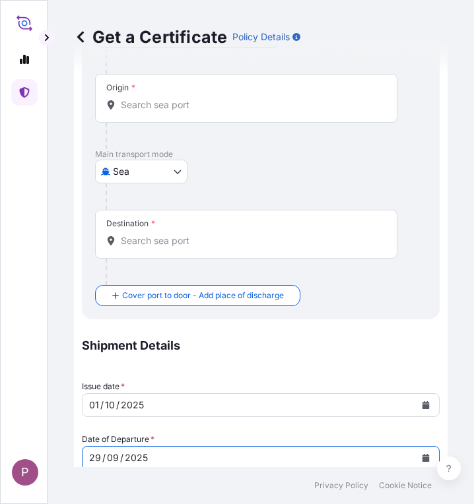
scroll to position [0, 0]
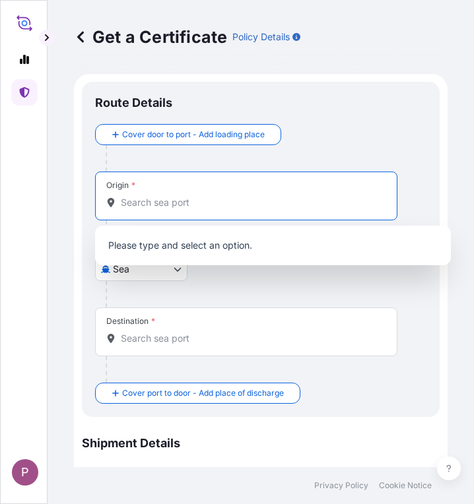
click at [213, 202] on input "Origin *" at bounding box center [251, 202] width 260 height 13
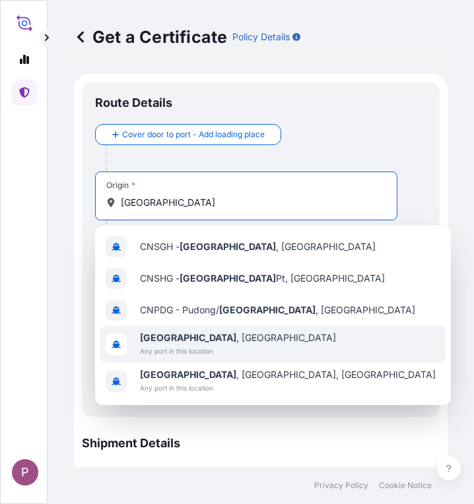
click at [207, 345] on span "Any port in this location" at bounding box center [238, 351] width 196 height 13
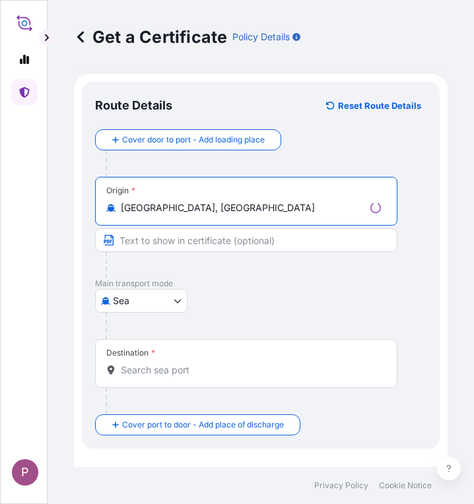
type input "[GEOGRAPHIC_DATA], [GEOGRAPHIC_DATA]"
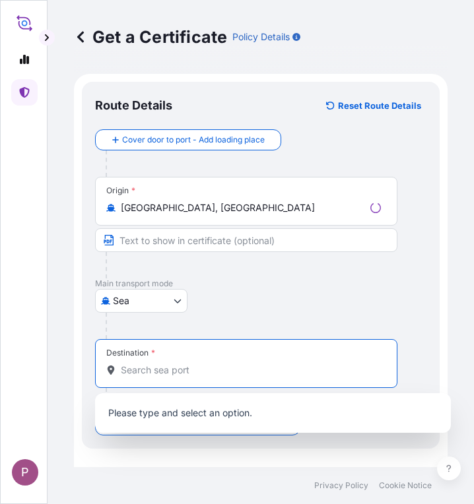
click at [163, 371] on input "Destination *" at bounding box center [251, 370] width 260 height 13
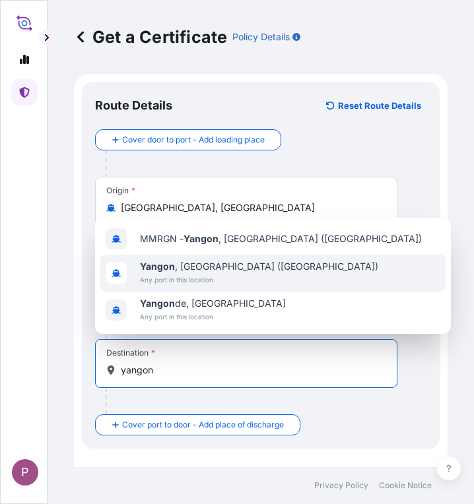
click at [277, 264] on div "[GEOGRAPHIC_DATA] , [GEOGRAPHIC_DATA] ([GEOGRAPHIC_DATA]) Any port in this loca…" at bounding box center [272, 273] width 345 height 37
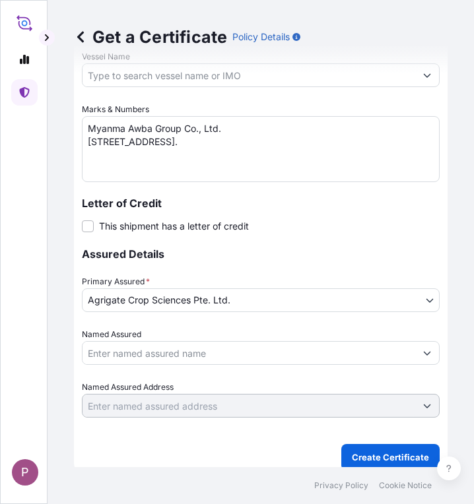
scroll to position [853, 0]
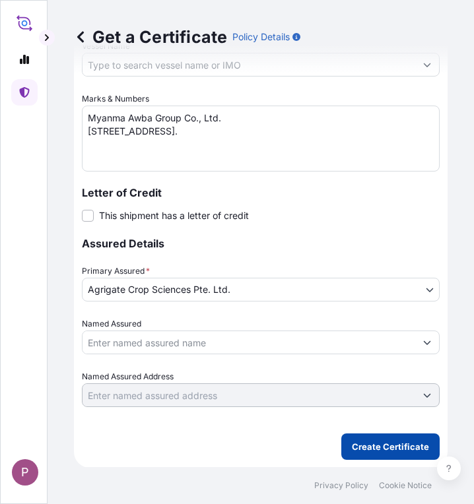
type input "[GEOGRAPHIC_DATA], [GEOGRAPHIC_DATA] ([GEOGRAPHIC_DATA])"
click at [385, 453] on button "Create Certificate" at bounding box center [390, 447] width 98 height 26
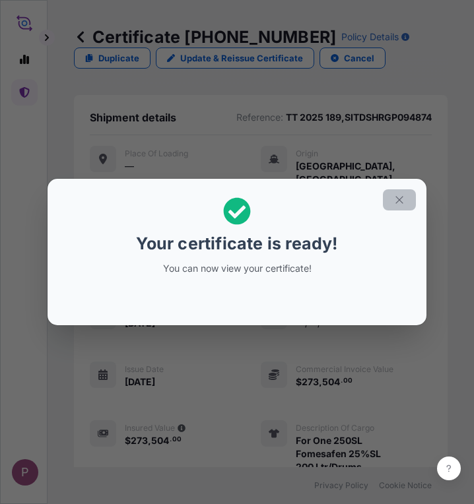
click at [403, 198] on icon "button" at bounding box center [399, 200] width 12 height 12
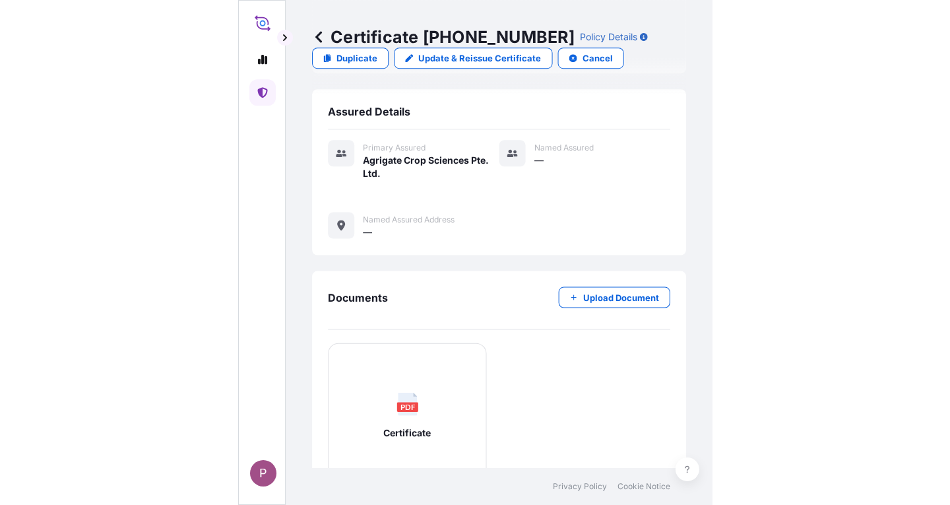
scroll to position [575, 0]
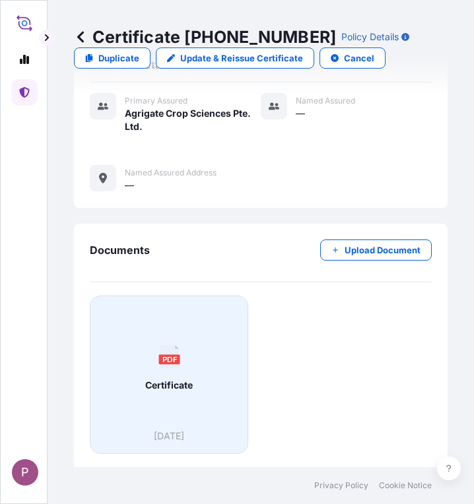
click at [186, 396] on div "PDF Certificate" at bounding box center [169, 368] width 136 height 123
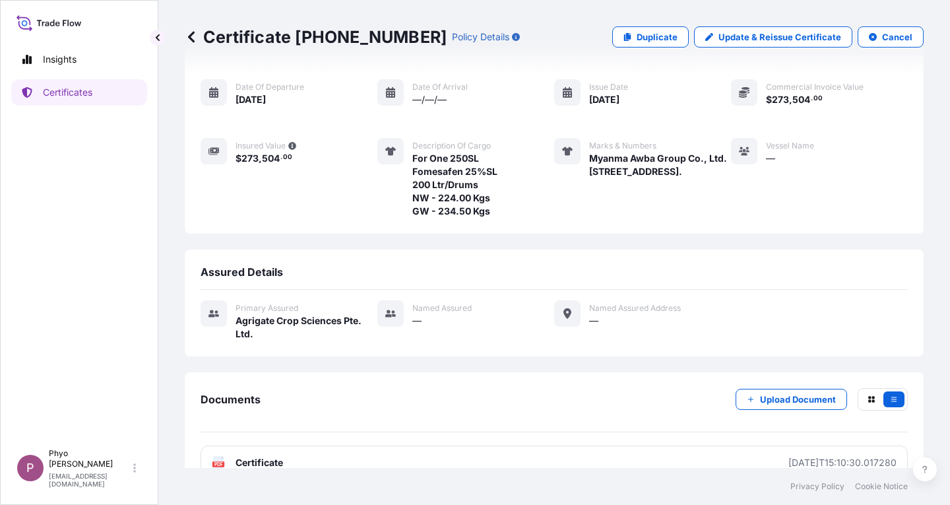
scroll to position [131, 0]
